Goal: Use online tool/utility: Utilize a website feature to perform a specific function

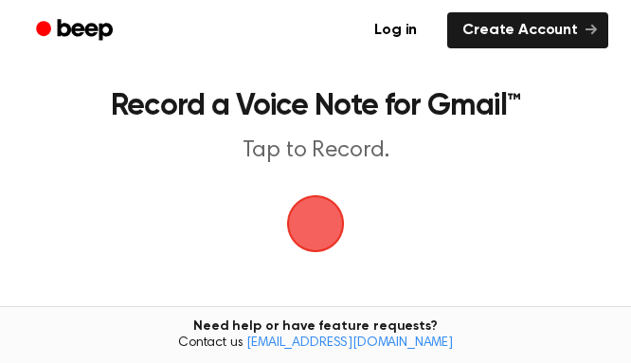
click at [298, 209] on span "button" at bounding box center [315, 223] width 53 height 53
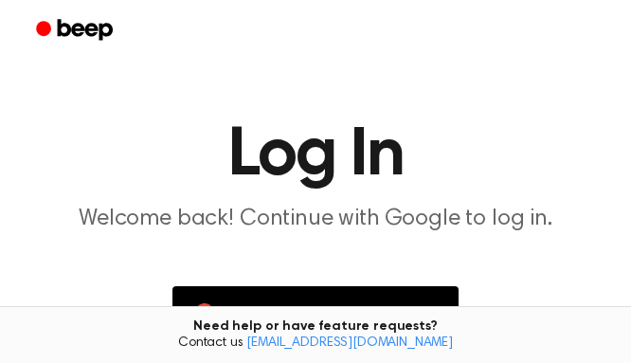
scroll to position [187, 0]
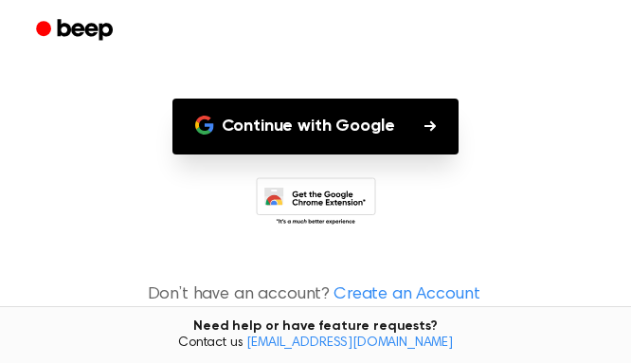
click at [330, 142] on button "Continue with Google" at bounding box center [315, 126] width 287 height 56
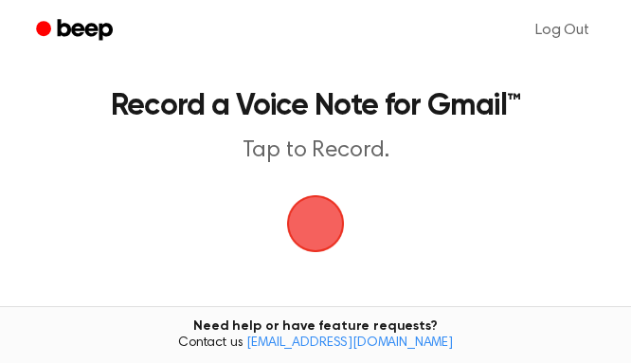
click at [326, 232] on span "button" at bounding box center [315, 223] width 53 height 53
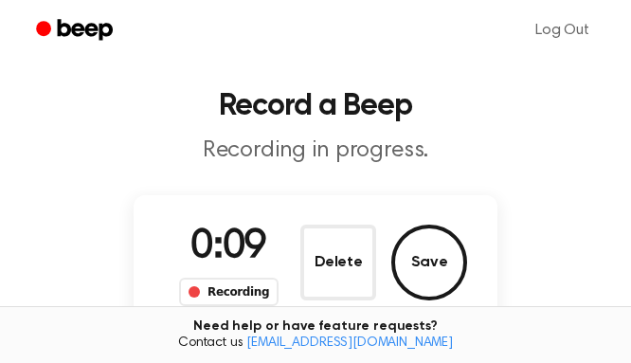
click at [403, 260] on button "Save" at bounding box center [429, 262] width 76 height 76
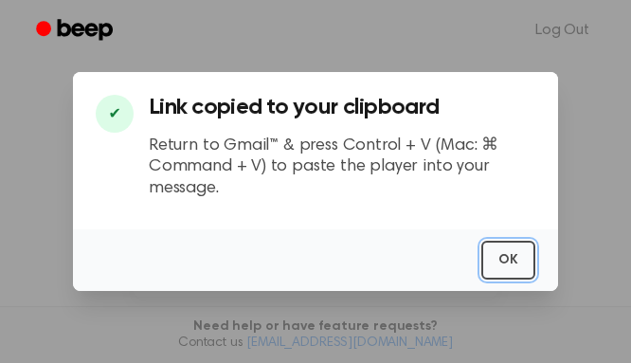
click at [500, 265] on button "OK" at bounding box center [508, 260] width 54 height 39
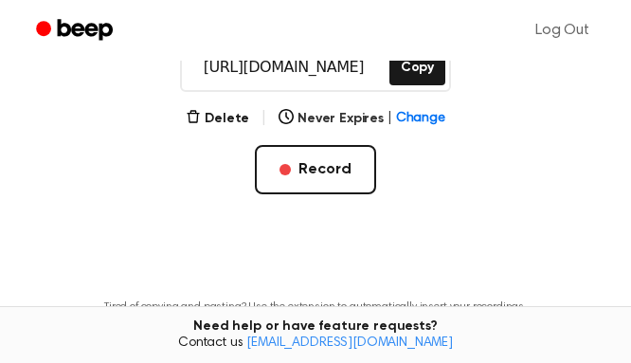
scroll to position [189, 0]
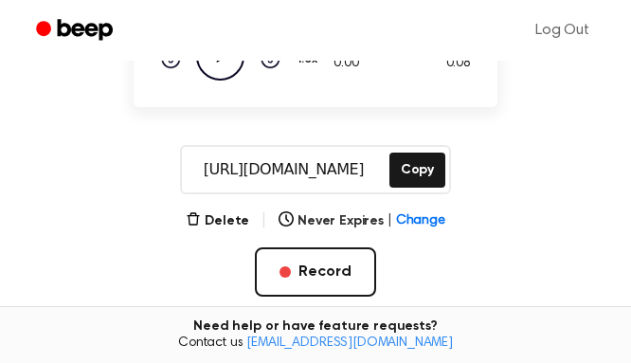
click at [300, 260] on button "Record" at bounding box center [315, 271] width 120 height 49
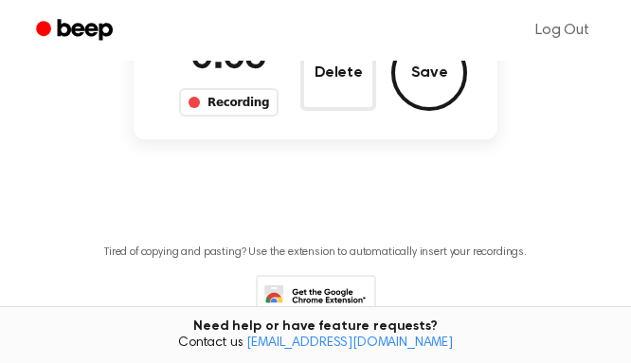
click at [410, 99] on button "Save" at bounding box center [429, 73] width 76 height 76
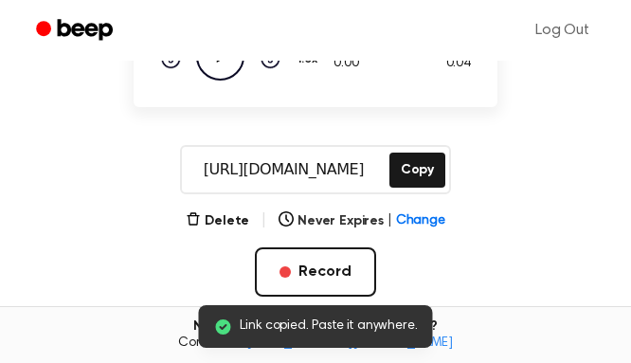
click at [404, 177] on button "Copy" at bounding box center [417, 169] width 56 height 35
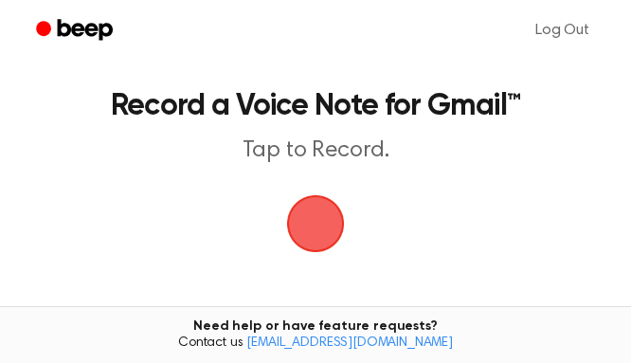
click at [338, 215] on span "button" at bounding box center [315, 223] width 81 height 81
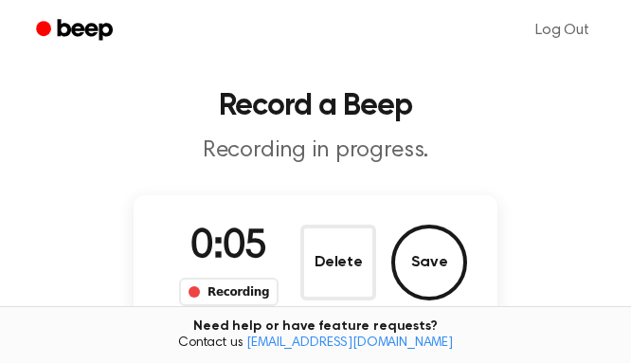
click at [426, 279] on button "Save" at bounding box center [429, 262] width 76 height 76
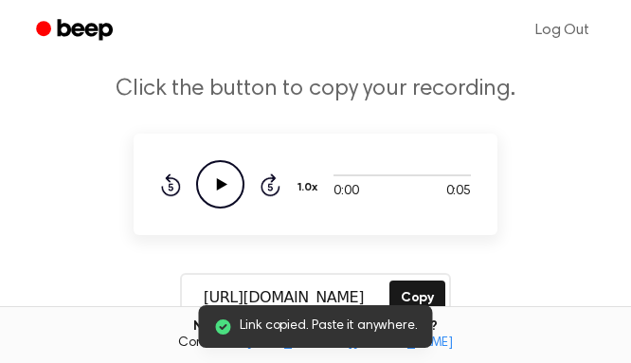
scroll to position [95, 0]
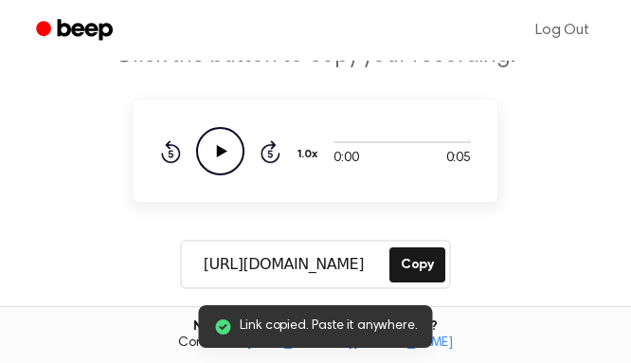
click at [421, 274] on button "Copy" at bounding box center [417, 264] width 56 height 35
click at [403, 249] on button "Copy" at bounding box center [417, 264] width 56 height 35
